Goal: Find specific page/section: Find specific page/section

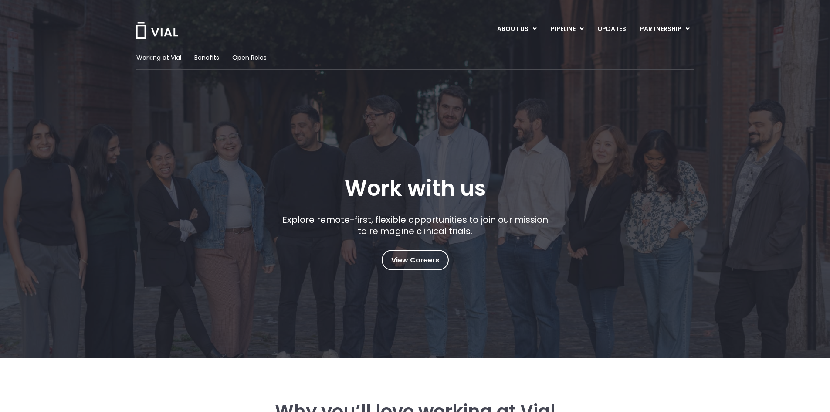
drag, startPoint x: 767, startPoint y: 143, endPoint x: 767, endPoint y: 135, distance: 7.8
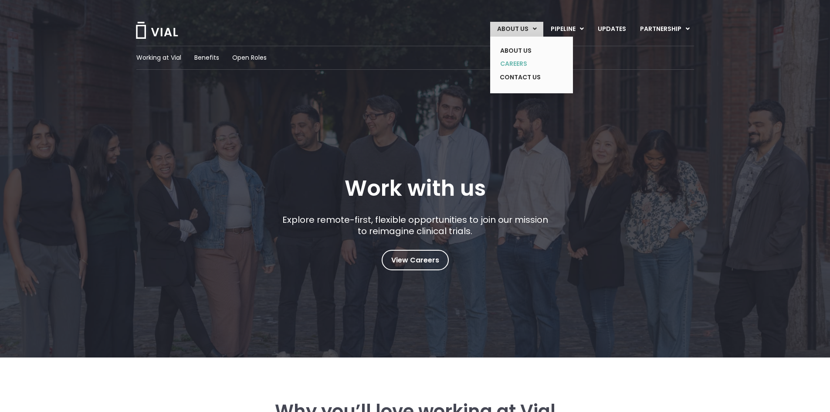
drag, startPoint x: 519, startPoint y: 66, endPoint x: 514, endPoint y: 69, distance: 5.5
click at [519, 66] on link "CAREERS" at bounding box center [525, 64] width 64 height 14
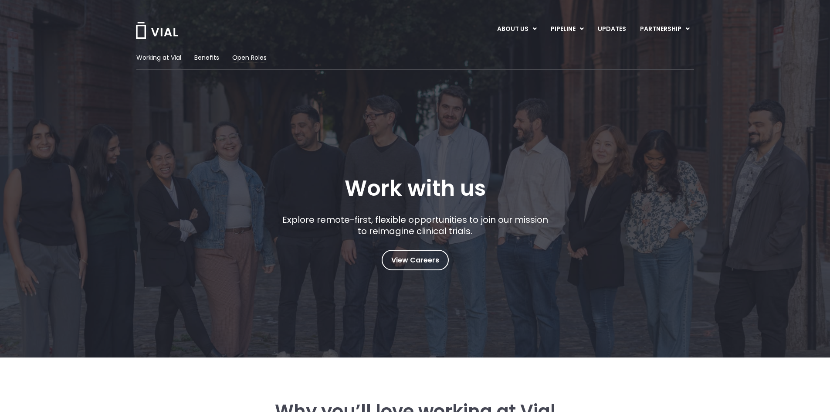
click at [245, 56] on span "Open Roles" at bounding box center [249, 57] width 34 height 9
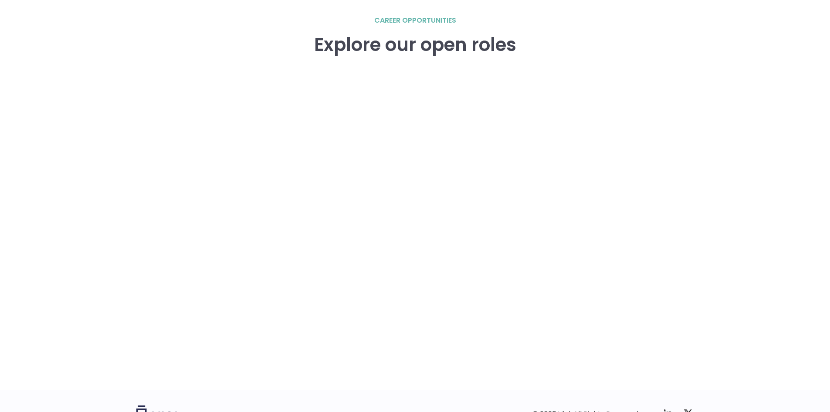
scroll to position [1250, 0]
